Goal: Use online tool/utility

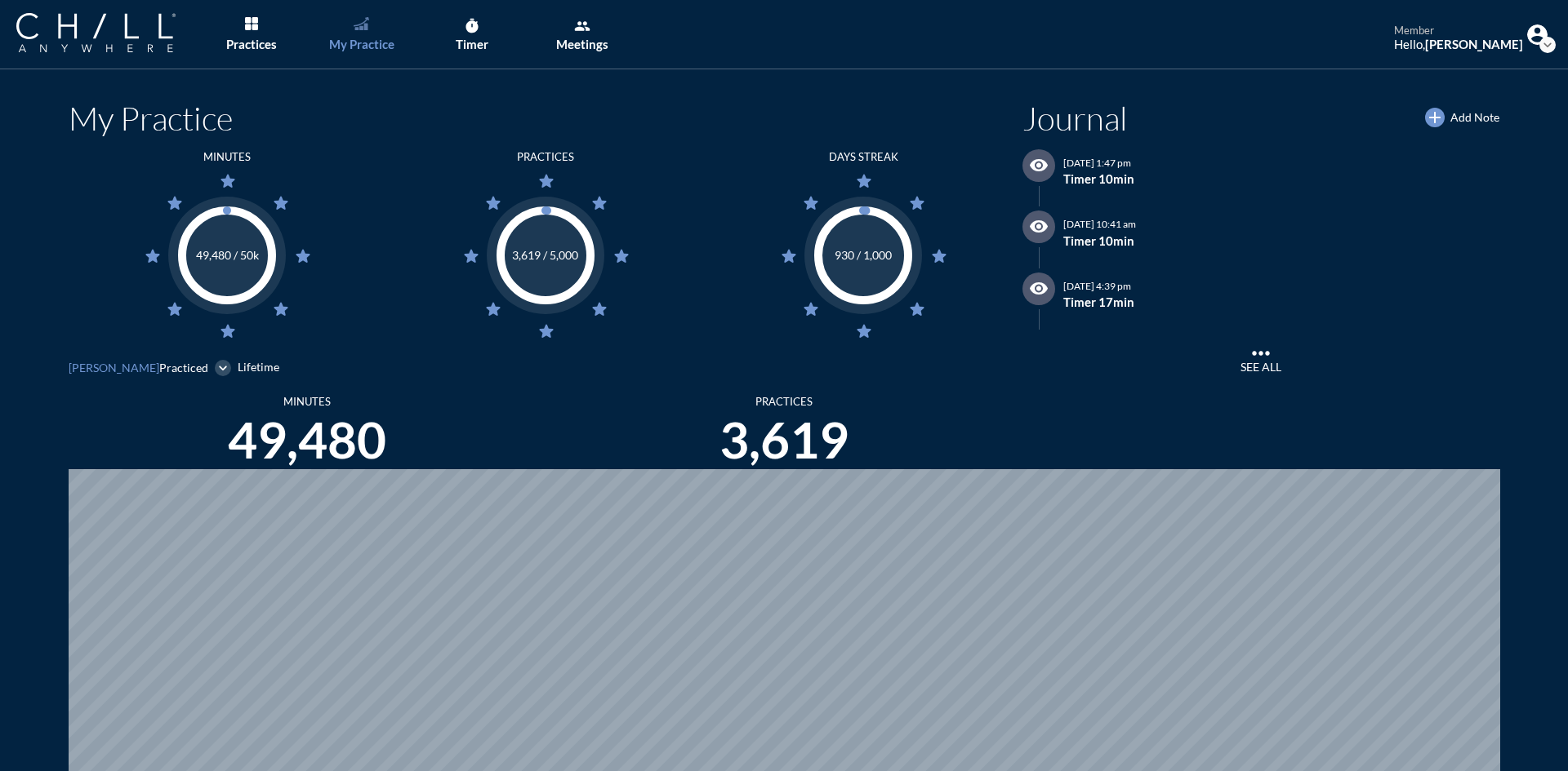
scroll to position [771, 1555]
click at [461, 12] on link "timer Timer" at bounding box center [471, 35] width 86 height 69
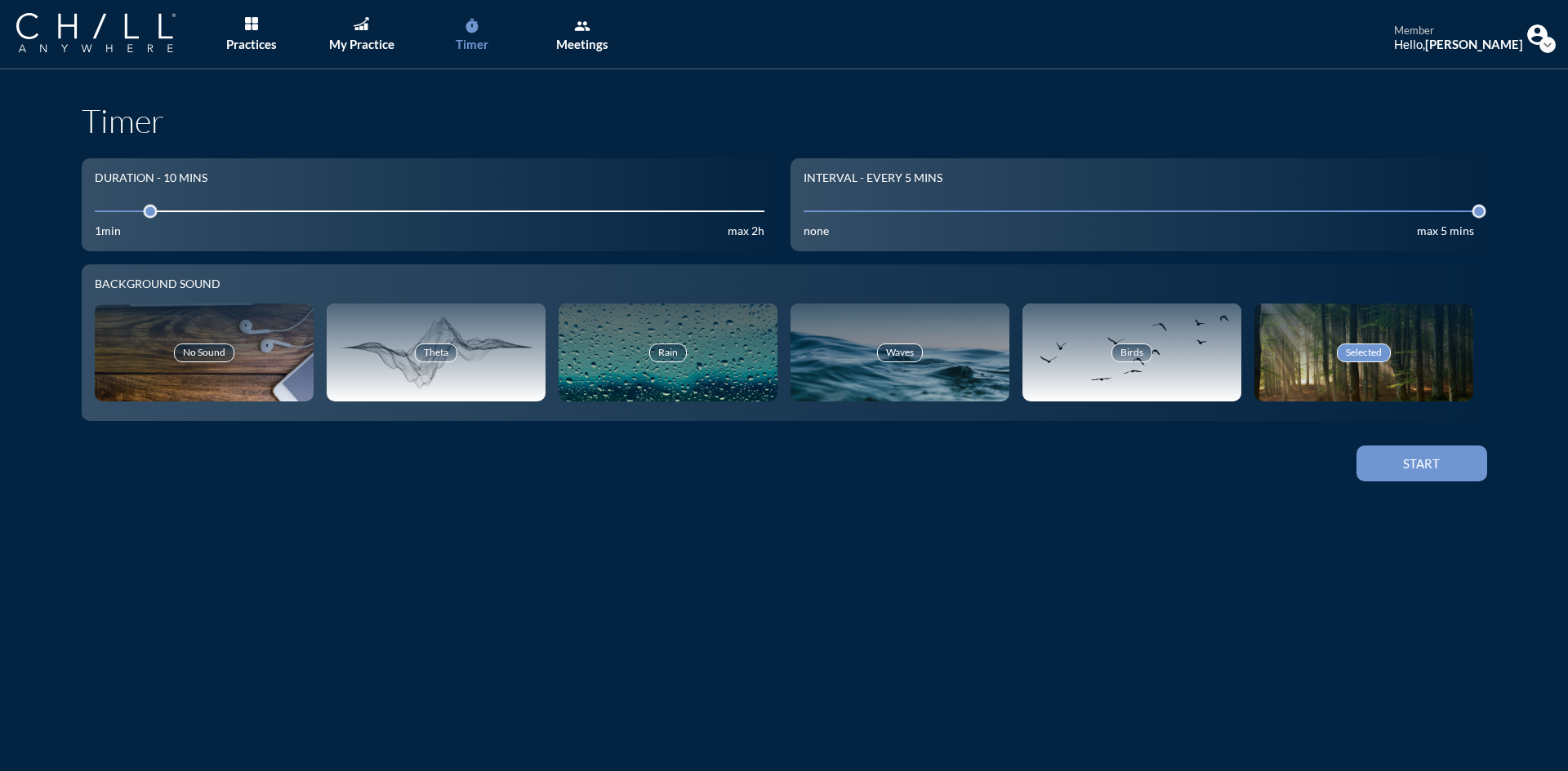
click at [165, 200] on div "10" at bounding box center [429, 211] width 670 height 26
click at [170, 205] on input "10" at bounding box center [429, 211] width 670 height 16
drag, startPoint x: 179, startPoint y: 211, endPoint x: 196, endPoint y: 219, distance: 18.8
click at [196, 219] on div at bounding box center [206, 211] width 23 height 22
click at [1423, 466] on div "Start" at bounding box center [1421, 463] width 74 height 15
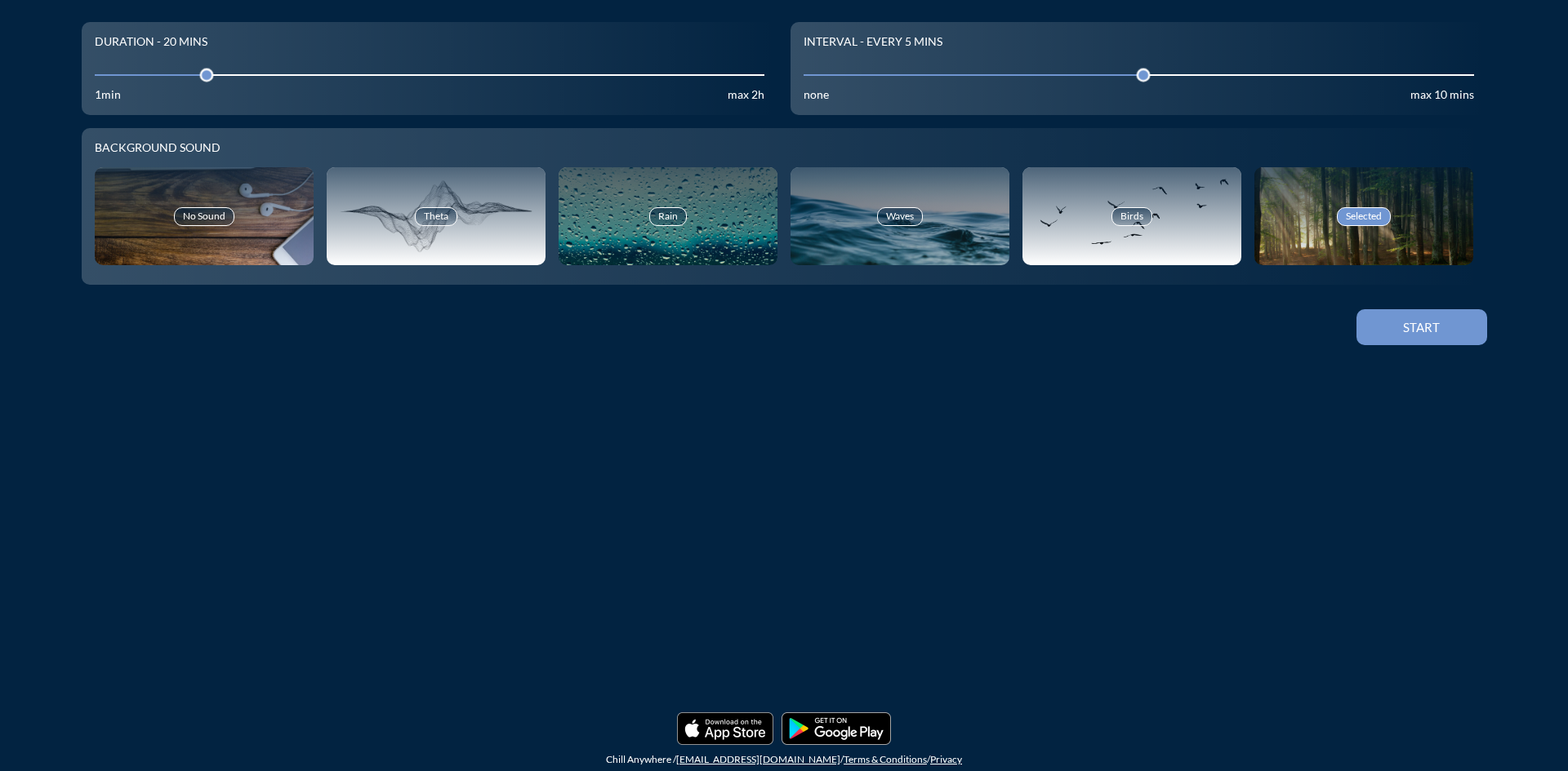
scroll to position [151, 0]
